Goal: Information Seeking & Learning: Find specific fact

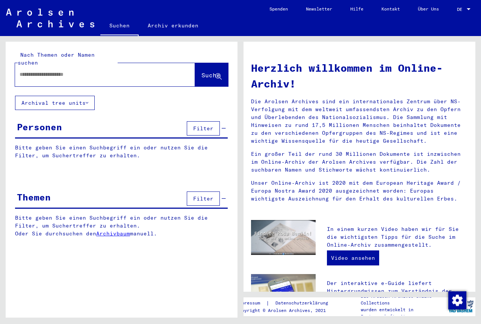
click at [85, 71] on input "text" at bounding box center [96, 75] width 153 height 8
type input "*****"
click at [203, 71] on span "Suche" at bounding box center [210, 75] width 19 height 8
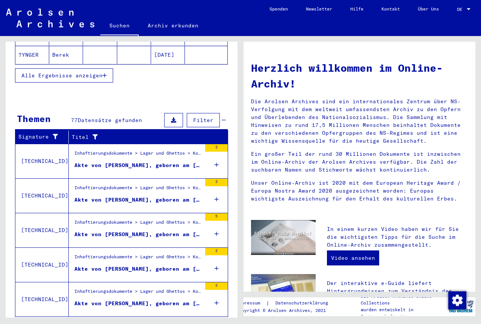
scroll to position [201, 0]
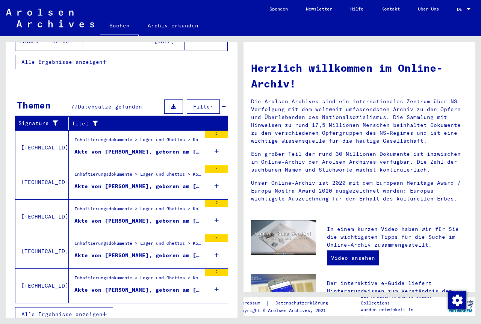
click at [118, 286] on div "Akte von [PERSON_NAME], geboren am [DEMOGRAPHIC_DATA]" at bounding box center [137, 290] width 127 height 8
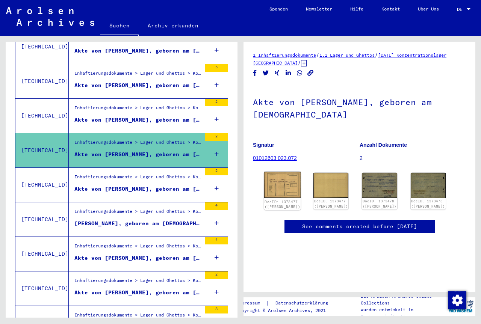
click at [281, 188] on img at bounding box center [282, 185] width 37 height 26
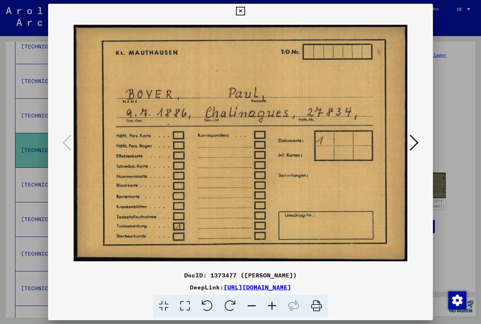
click at [415, 144] on icon at bounding box center [414, 143] width 9 height 18
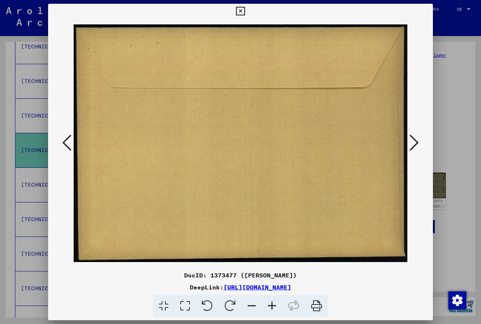
click at [415, 144] on icon at bounding box center [414, 143] width 9 height 18
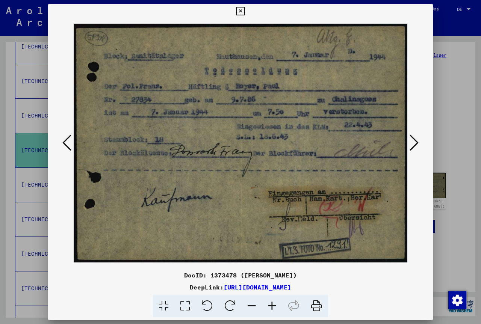
click at [415, 144] on icon at bounding box center [414, 143] width 9 height 18
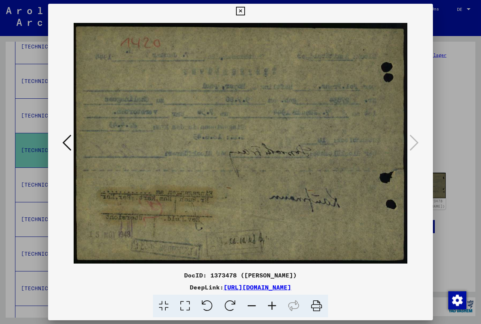
click at [240, 11] on icon at bounding box center [240, 11] width 9 height 9
